Goal: Use online tool/utility: Utilize a website feature to perform a specific function

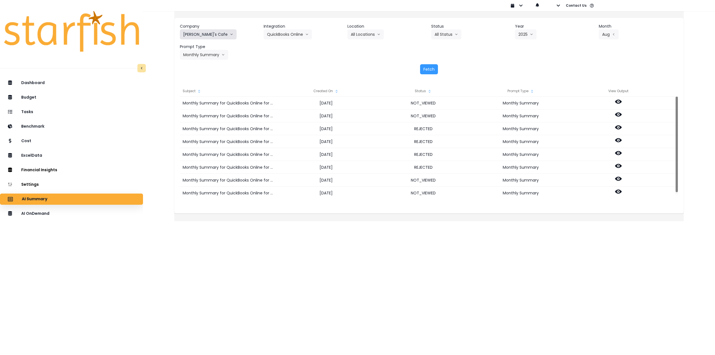
click at [202, 33] on button "[PERSON_NAME]'s Cafe" at bounding box center [208, 34] width 57 height 10
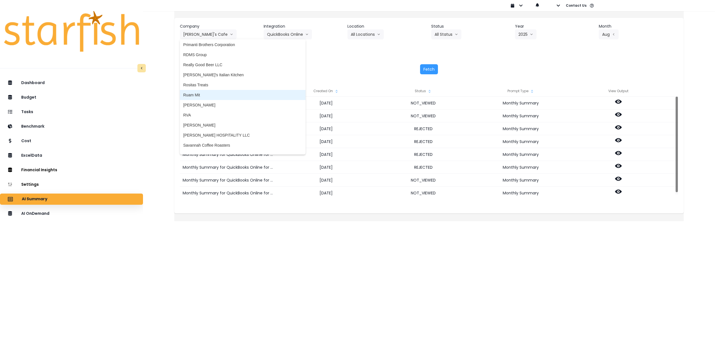
scroll to position [1005, 0]
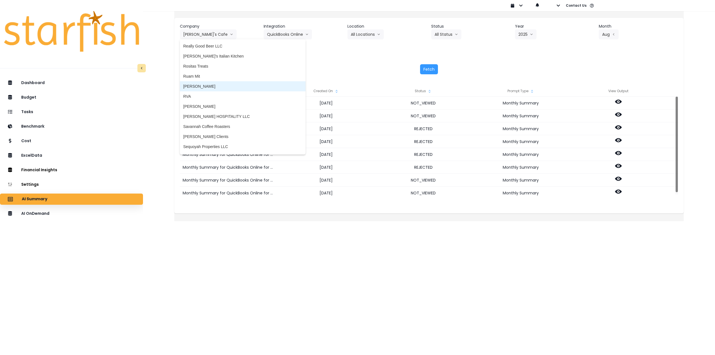
click at [214, 85] on span "[PERSON_NAME]" at bounding box center [242, 86] width 119 height 6
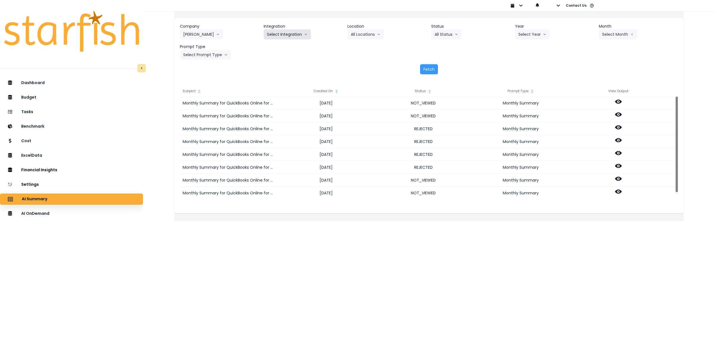
click at [284, 35] on button "Select Integration" at bounding box center [287, 34] width 47 height 10
click at [280, 45] on span "College" at bounding box center [283, 46] width 32 height 6
drag, startPoint x: 372, startPoint y: 30, endPoint x: 367, endPoint y: 39, distance: 10.8
click at [372, 31] on button "Select Location" at bounding box center [368, 34] width 42 height 10
click at [364, 44] on span "All Locations" at bounding box center [362, 46] width 22 height 6
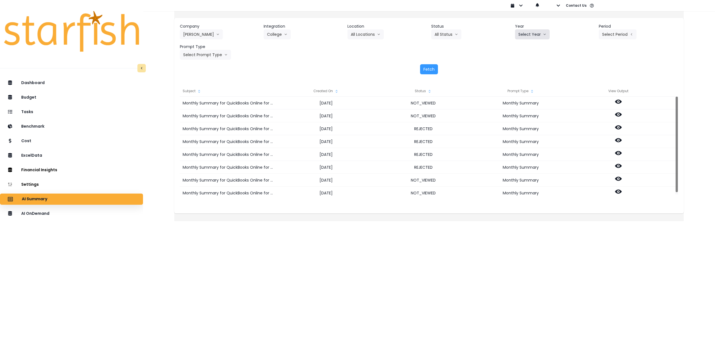
click at [526, 34] on button "Select Year" at bounding box center [532, 34] width 35 height 10
click at [521, 66] on span "2025" at bounding box center [522, 66] width 9 height 6
click at [620, 36] on button "Select Period" at bounding box center [618, 34] width 38 height 10
click at [588, 96] on li "P7" at bounding box center [592, 96] width 14 height 10
click at [218, 56] on button "Select Prompt Type" at bounding box center [205, 55] width 51 height 10
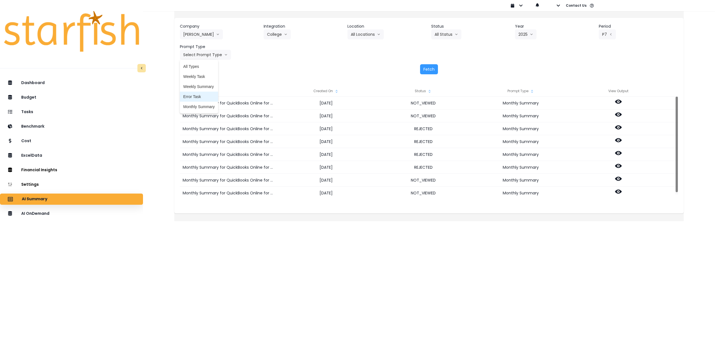
click at [207, 105] on span "Monthly Summary" at bounding box center [199, 107] width 32 height 6
click at [432, 68] on button "Fetch" at bounding box center [429, 69] width 18 height 10
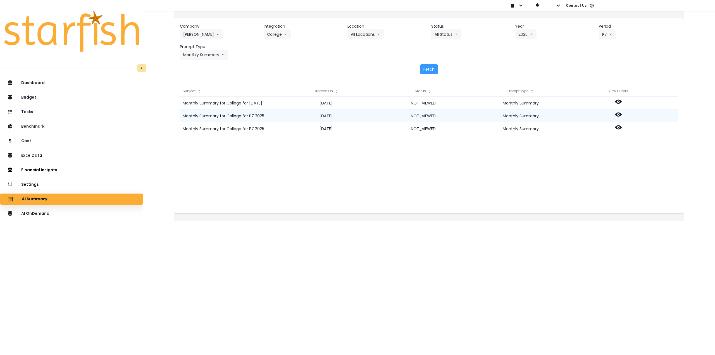
click at [621, 114] on icon at bounding box center [618, 115] width 7 height 4
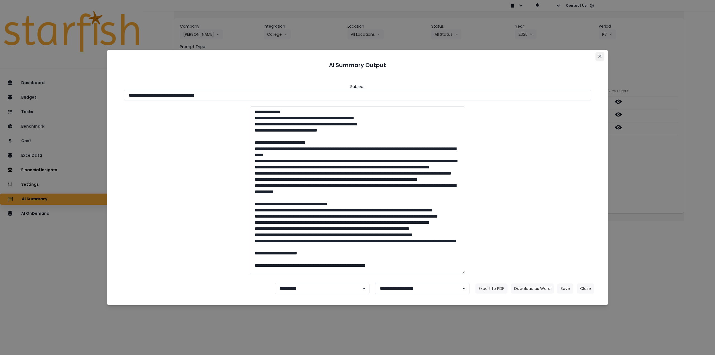
click at [600, 54] on button "Close" at bounding box center [599, 56] width 9 height 9
